Goal: Check status

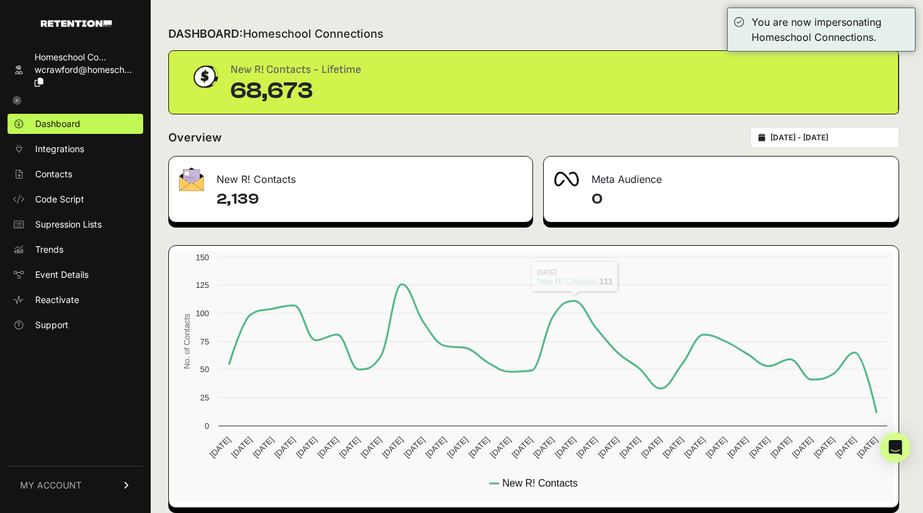
type input "2025-08-31"
type input "2025-09-30"
click at [800, 135] on input "2025-08-31 - 2025-09-30" at bounding box center [831, 138] width 121 height 10
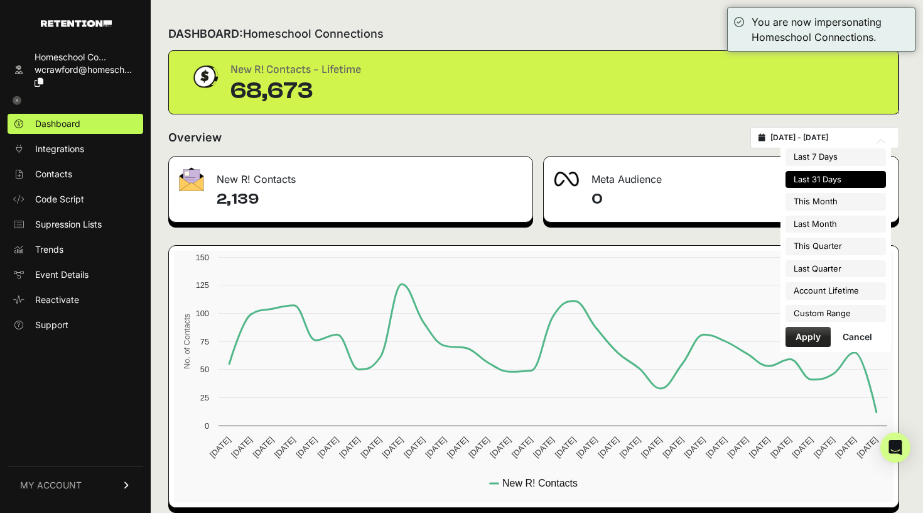
type input "2025-08-01"
type input "2025-08-31"
type input "2025-07-01"
type input "2025-09-30"
type input "2025-04-01"
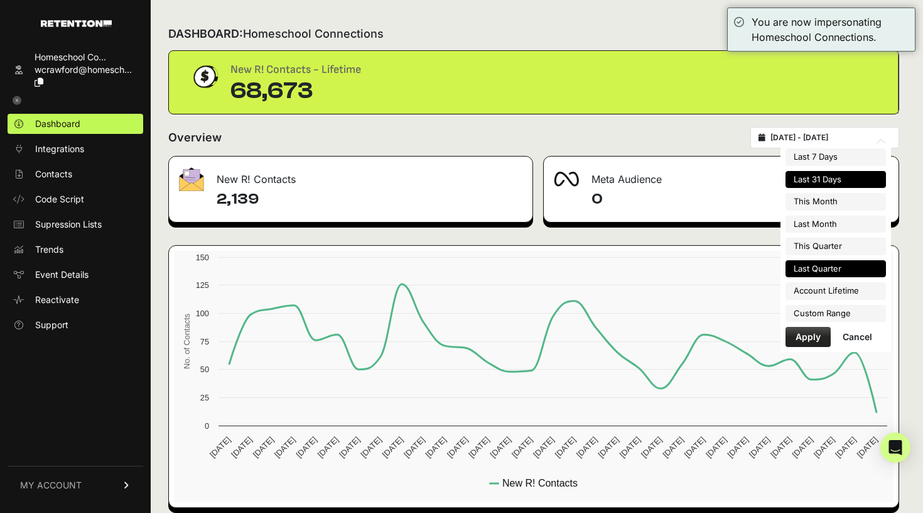
type input "2025-06-30"
type input "2022-07-09"
type input "2025-09-30"
click at [828, 312] on li "Custom Range" at bounding box center [836, 314] width 100 height 18
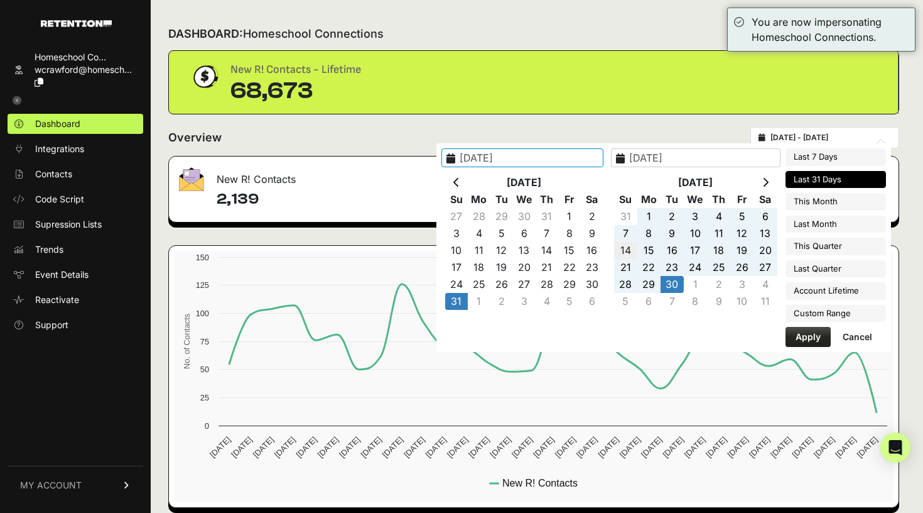
type input "2025-09-14"
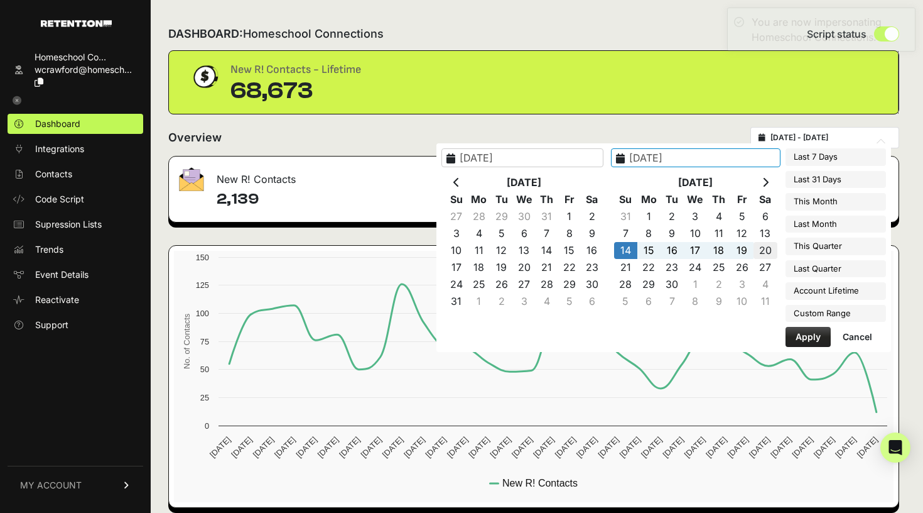
type input "2025-09-20"
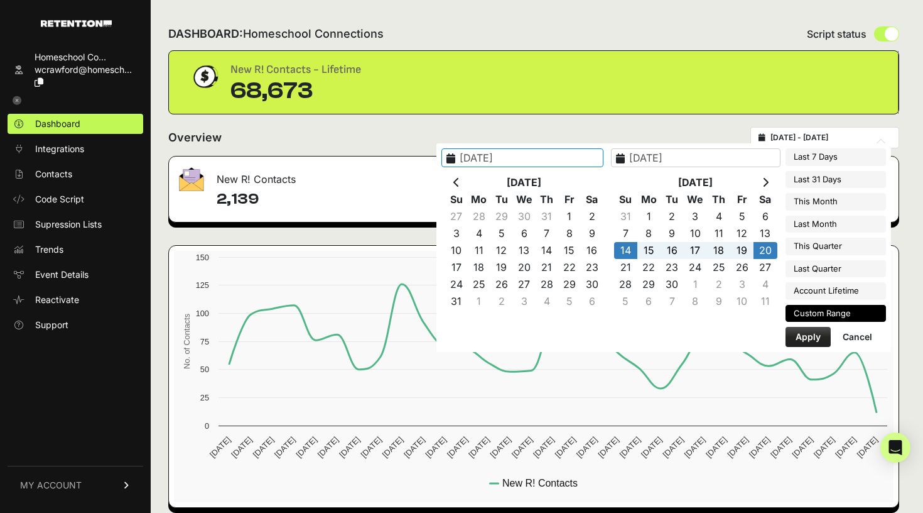
type input "2025-09-14"
click at [805, 332] on button "Apply" at bounding box center [808, 337] width 45 height 20
type input "2025-09-14 - 2025-09-20"
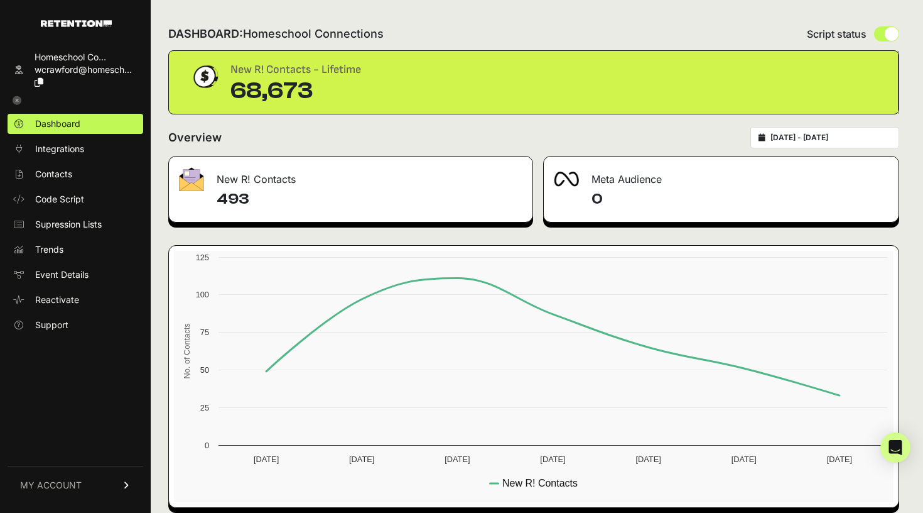
type input "2025-09-14"
type input "2025-09-20"
click at [808, 133] on input "2025-09-14 - 2025-09-20" at bounding box center [831, 138] width 121 height 10
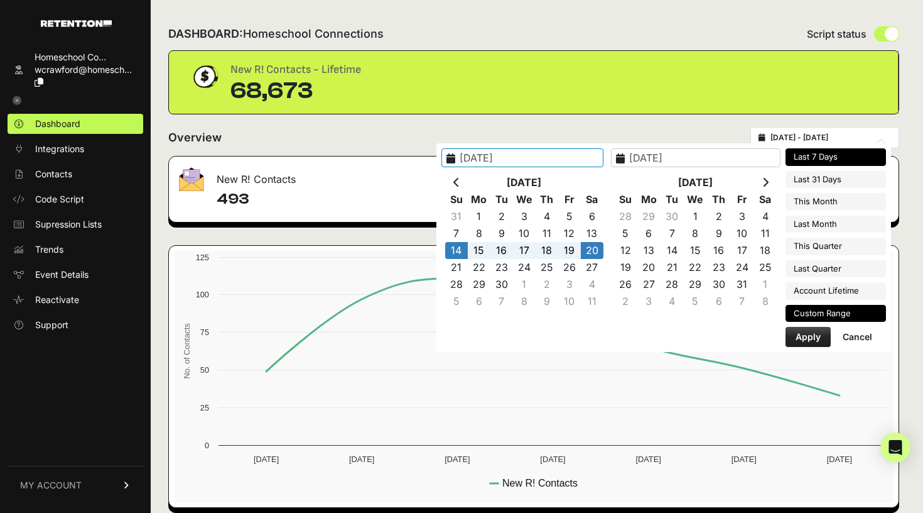
type input "2025-09-24"
type input "2025-09-30"
type input "2025-08-31"
type input "2025-09-30"
type input "2025-09-14"
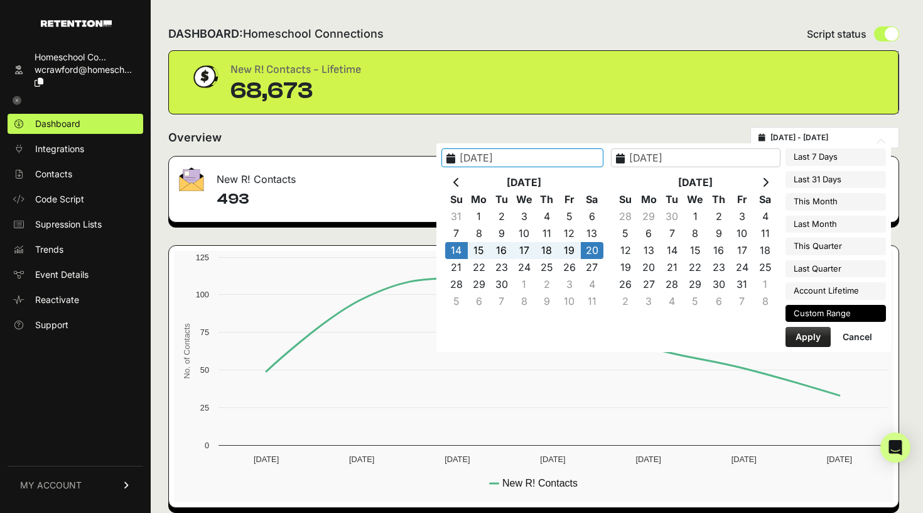
type input "2025-09-20"
type input "2025-09-21"
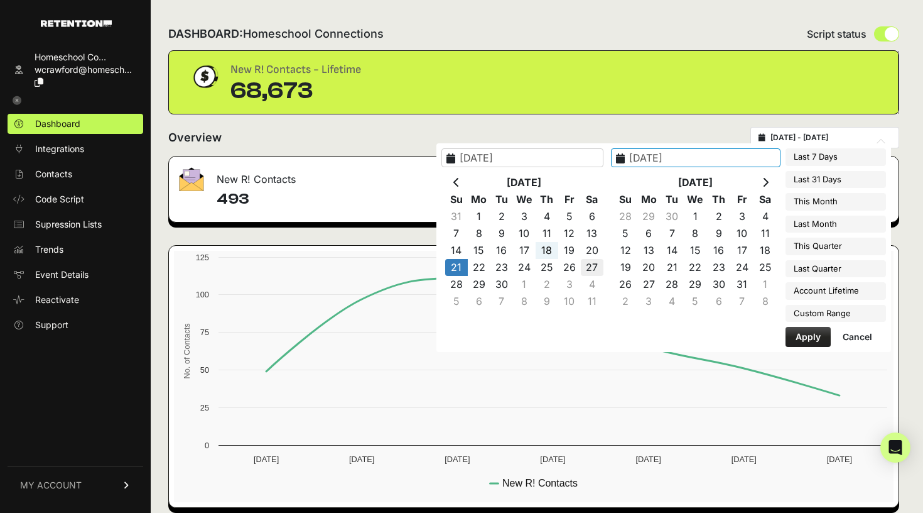
type input "2025-09-27"
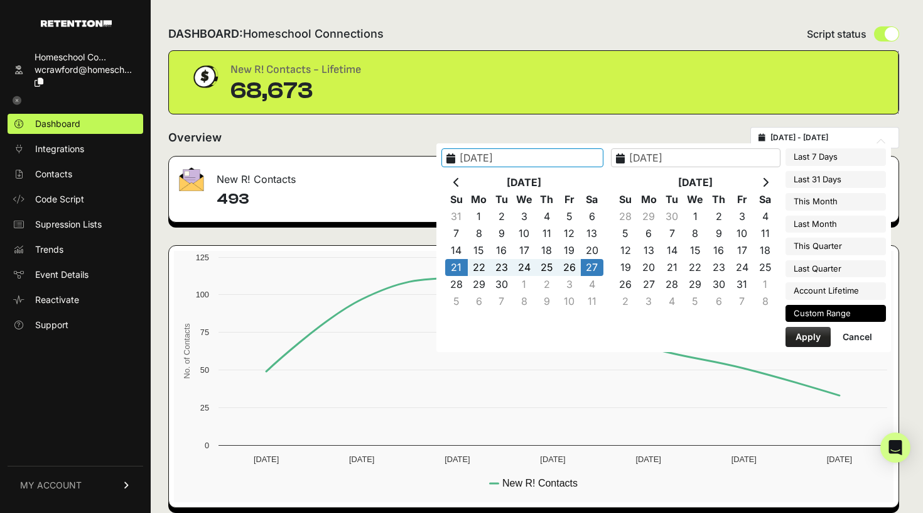
type input "2025-09-21"
click at [803, 334] on button "Apply" at bounding box center [808, 337] width 45 height 20
type input "[DATE] - [DATE]"
